Goal: Obtain resource: Download file/media

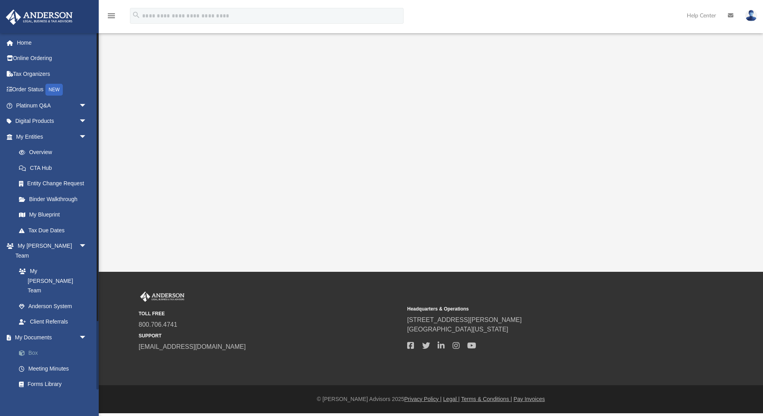
click at [36, 345] on link "Box" at bounding box center [55, 353] width 88 height 16
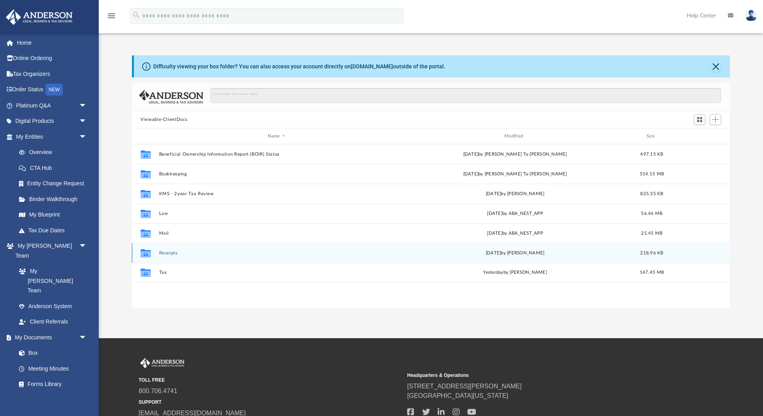
scroll to position [179, 597]
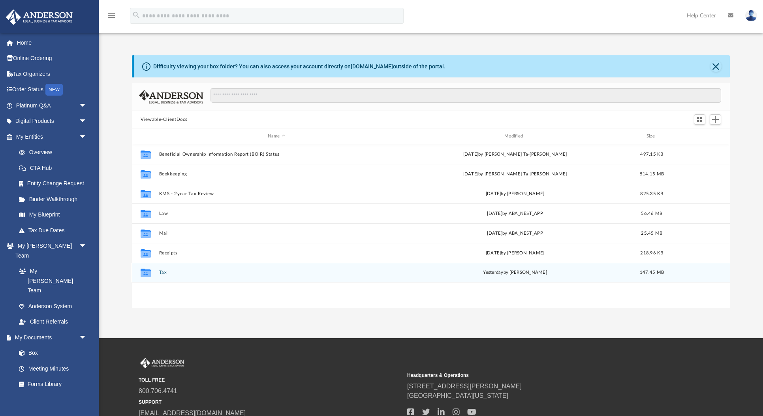
click at [161, 274] on button "Tax" at bounding box center [276, 272] width 235 height 5
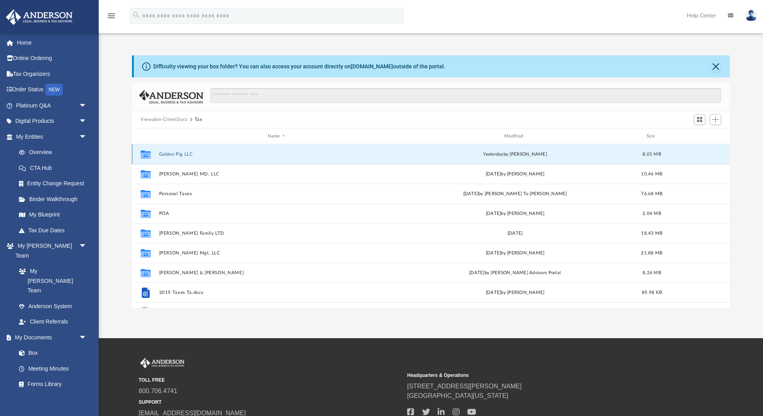
click at [187, 154] on button "Golden Pig LLC" at bounding box center [276, 154] width 235 height 5
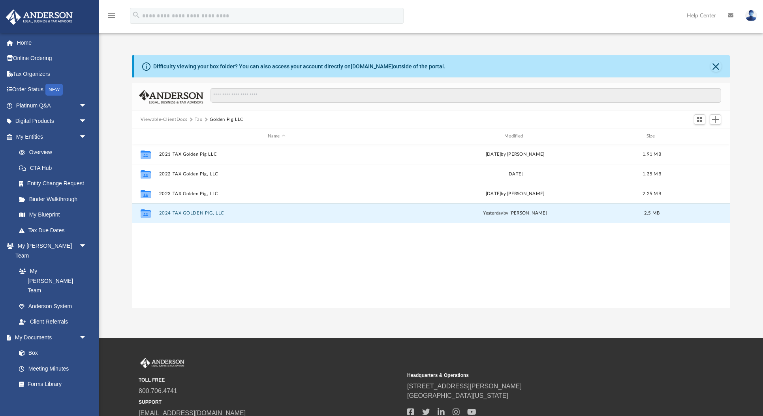
click at [184, 215] on button "2024 TAX GOLDEN PIG, LLC" at bounding box center [276, 212] width 235 height 5
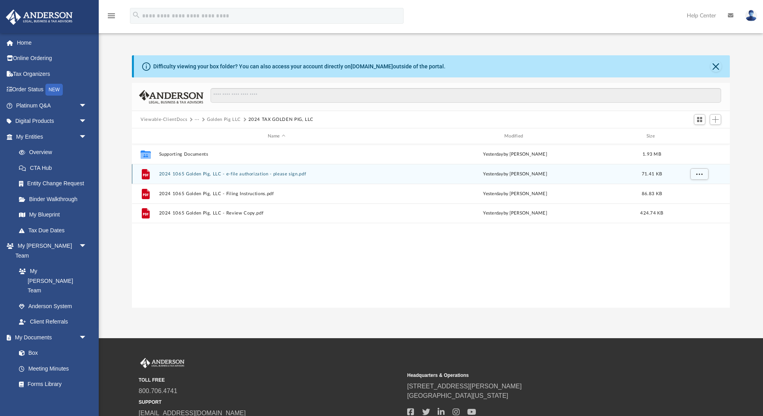
click at [200, 172] on button "2024 1065 Golden Pig, LLC - e-file authorization - please sign.pdf" at bounding box center [276, 173] width 235 height 5
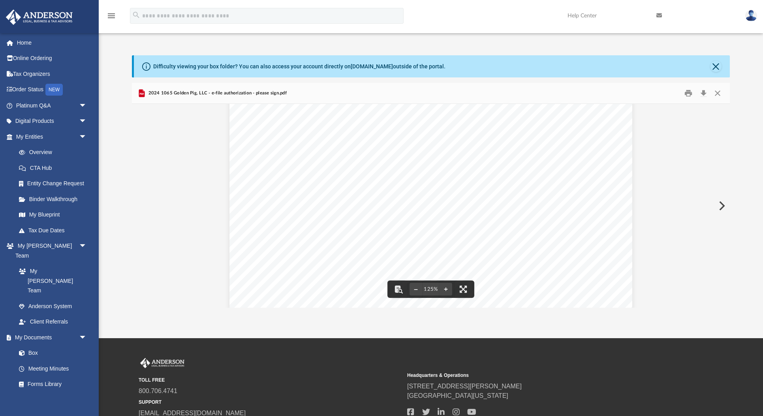
scroll to position [0, 0]
click at [718, 95] on button "Close" at bounding box center [717, 93] width 14 height 12
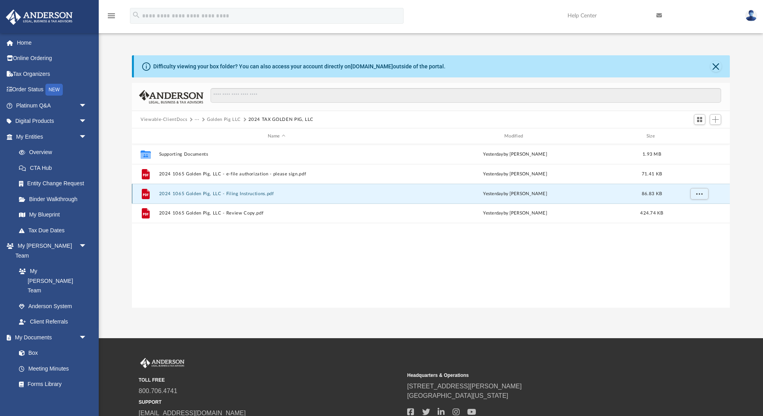
click at [242, 193] on button "2024 1065 Golden Pig, LLC - Filing Instructions.pdf" at bounding box center [276, 193] width 235 height 5
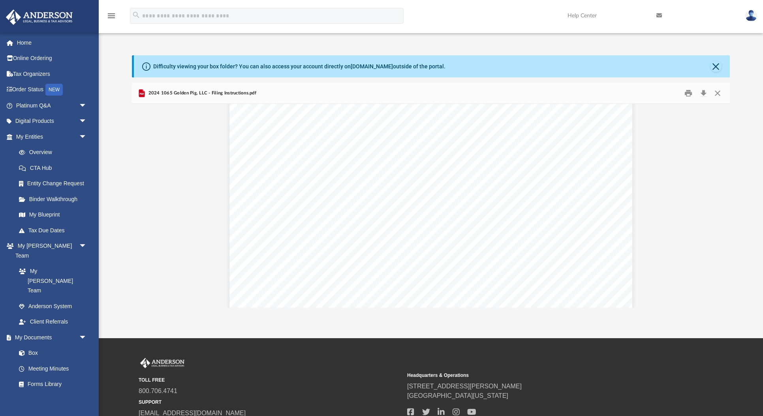
scroll to position [1395, 0]
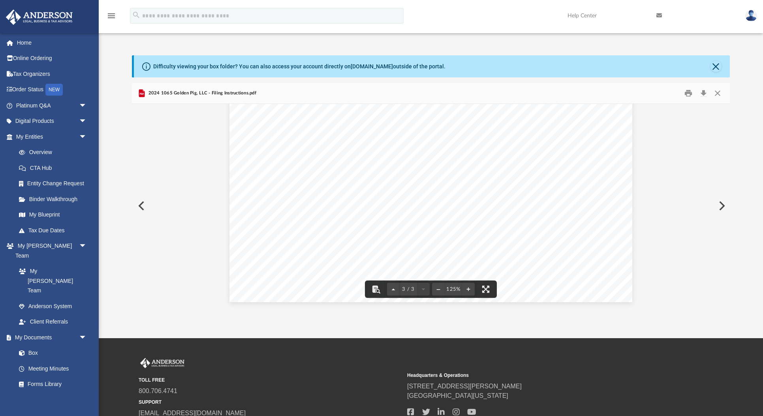
click at [721, 203] on button "Preview" at bounding box center [720, 206] width 17 height 22
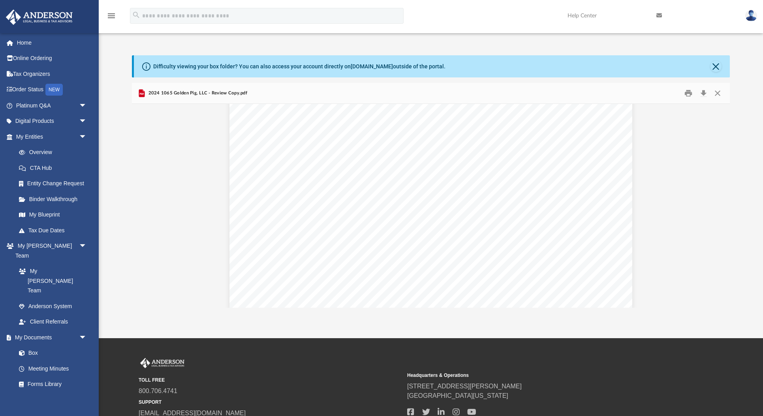
scroll to position [2217, 0]
